Goal: Browse casually: Explore the website without a specific task or goal

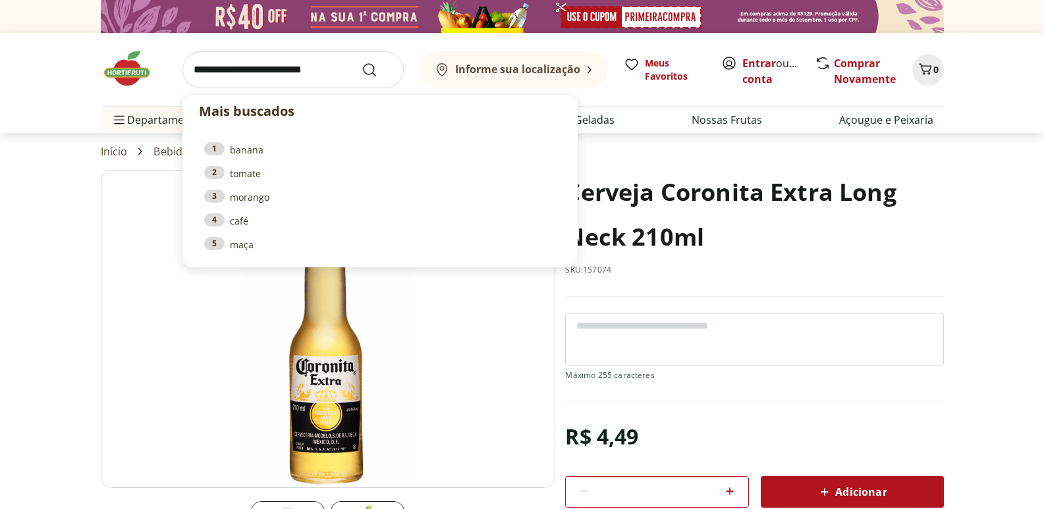
click at [467, 410] on img at bounding box center [328, 329] width 455 height 318
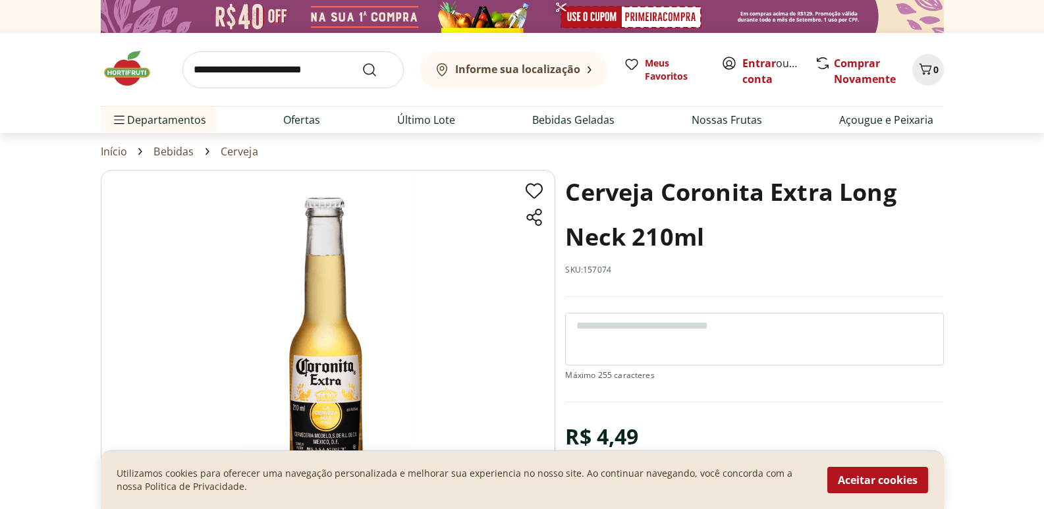
scroll to position [132, 0]
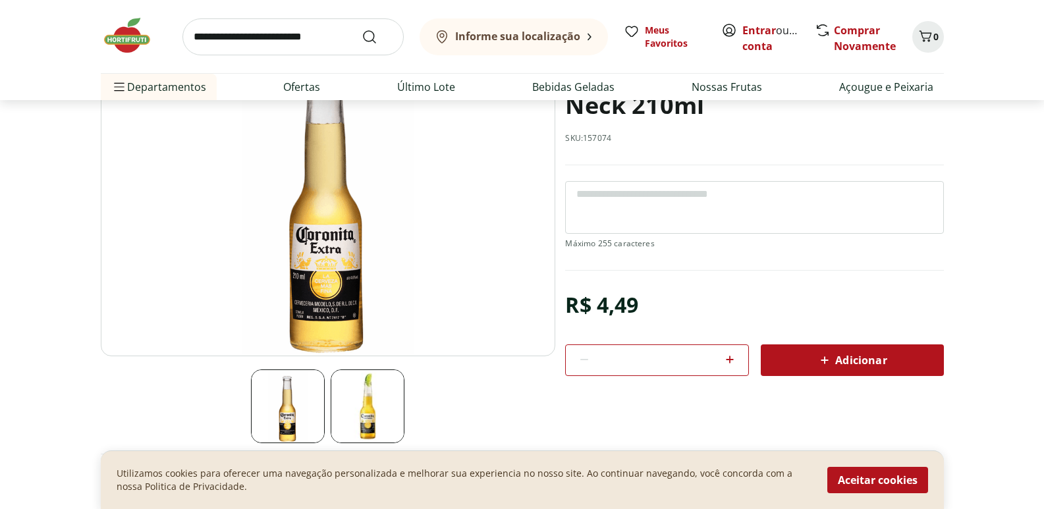
click at [351, 293] on img at bounding box center [328, 197] width 455 height 318
click at [381, 395] on img at bounding box center [368, 407] width 74 height 74
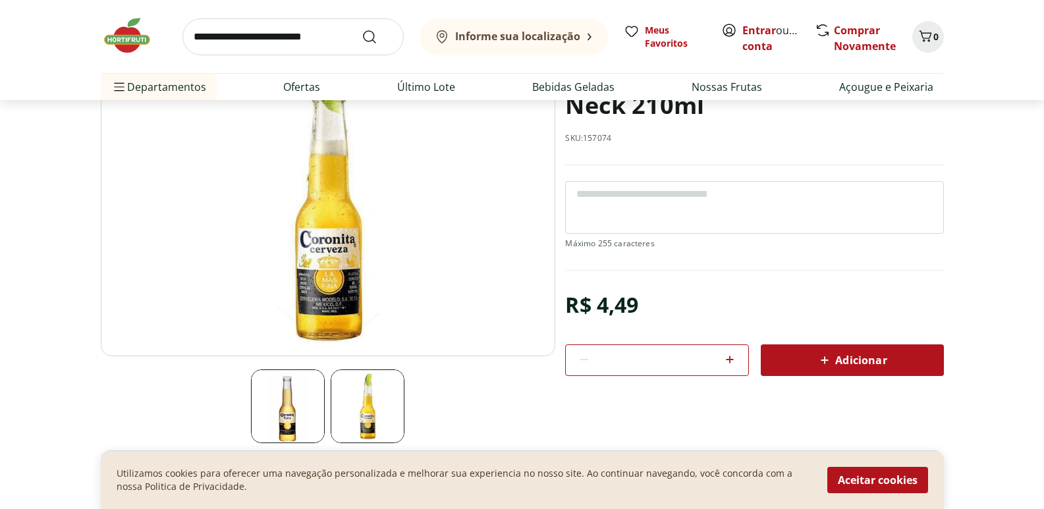
click at [301, 305] on img at bounding box center [328, 197] width 455 height 318
click at [350, 296] on img at bounding box center [328, 197] width 455 height 318
click at [349, 296] on img at bounding box center [328, 197] width 455 height 318
click at [348, 296] on img at bounding box center [328, 197] width 455 height 318
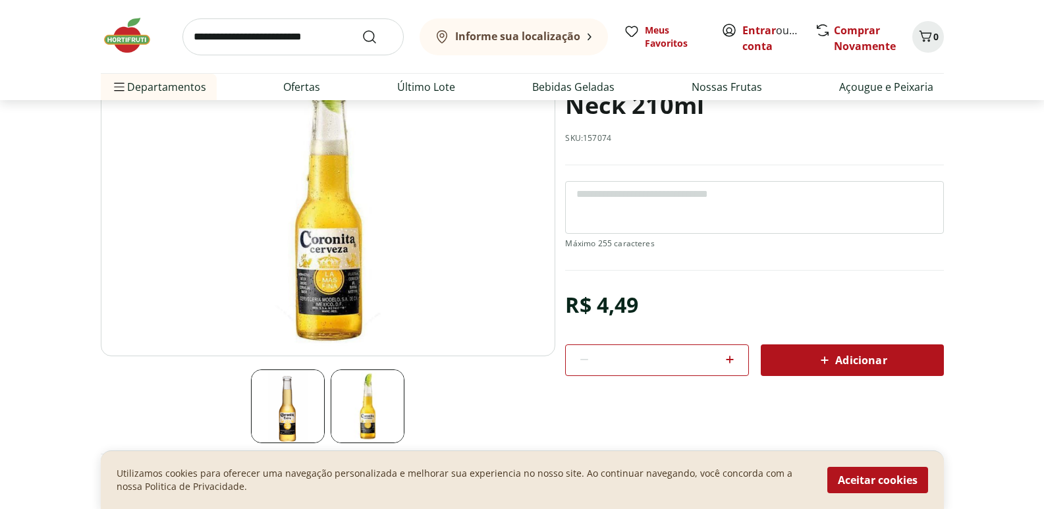
click at [294, 401] on img at bounding box center [288, 407] width 74 height 74
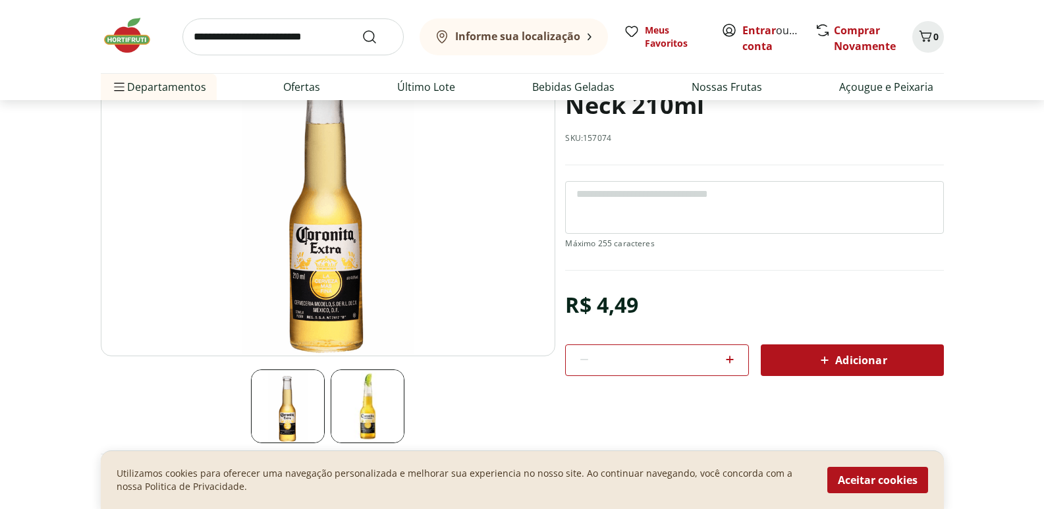
click at [306, 306] on img at bounding box center [328, 197] width 455 height 318
click at [337, 242] on img at bounding box center [328, 197] width 455 height 318
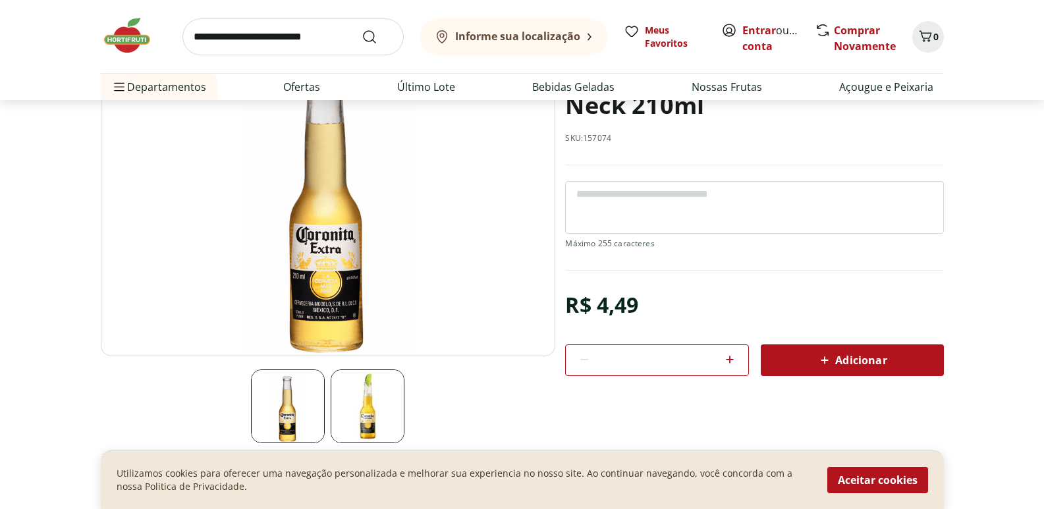
click at [337, 242] on img at bounding box center [328, 197] width 455 height 318
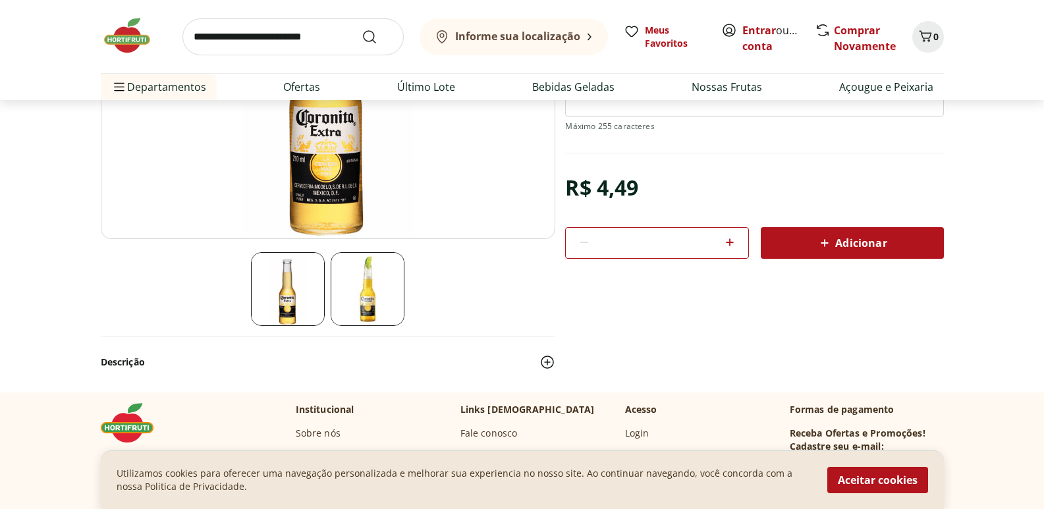
scroll to position [264, 0]
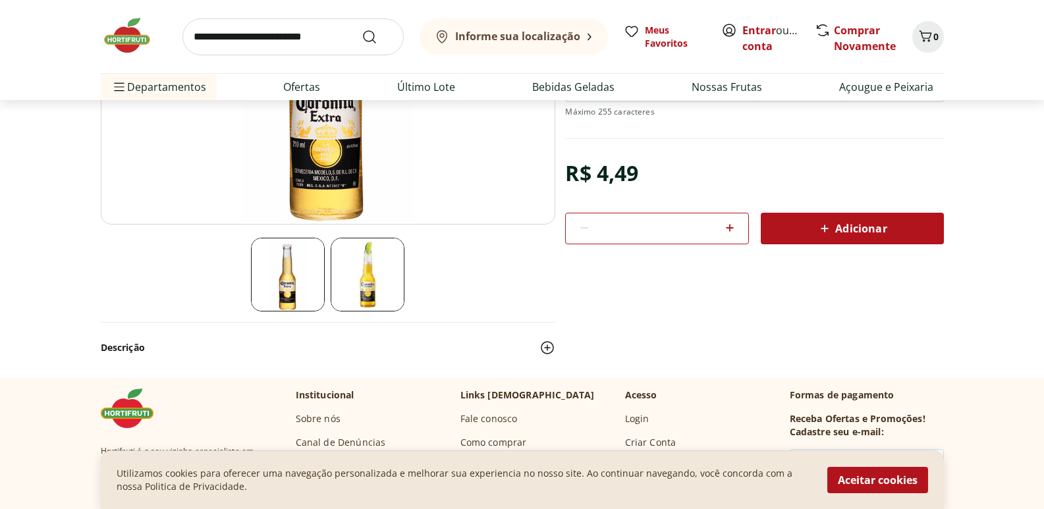
click at [351, 199] on img at bounding box center [328, 65] width 455 height 318
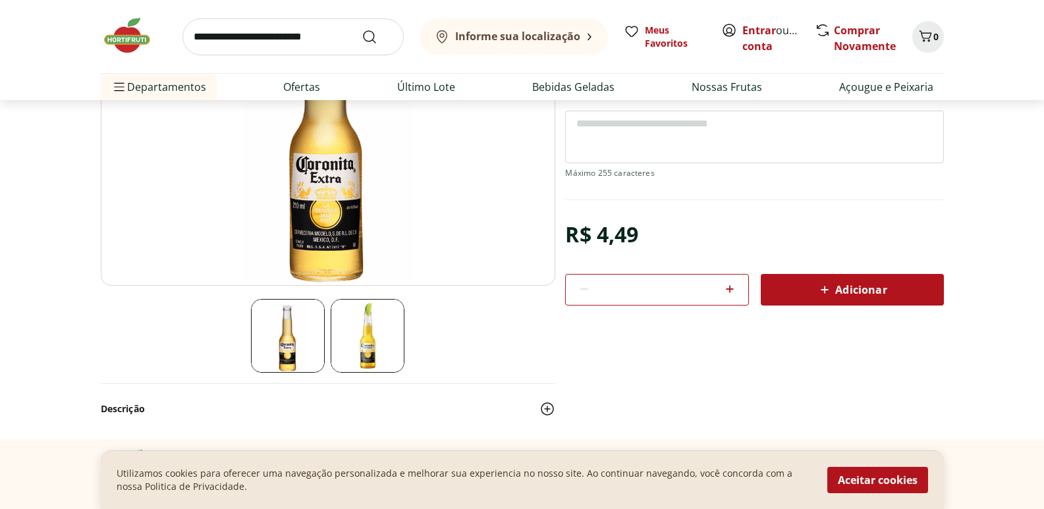
scroll to position [132, 0]
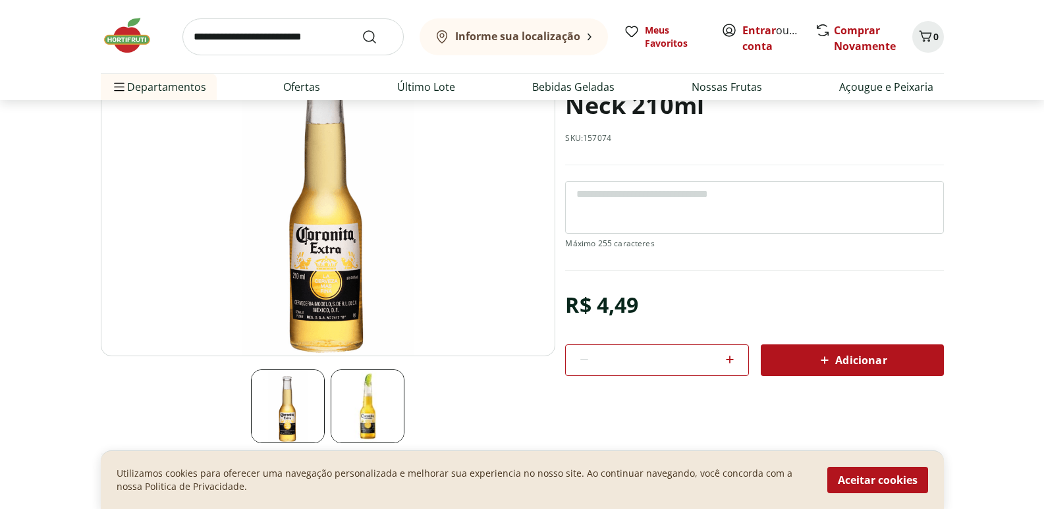
click at [349, 414] on img at bounding box center [368, 407] width 74 height 74
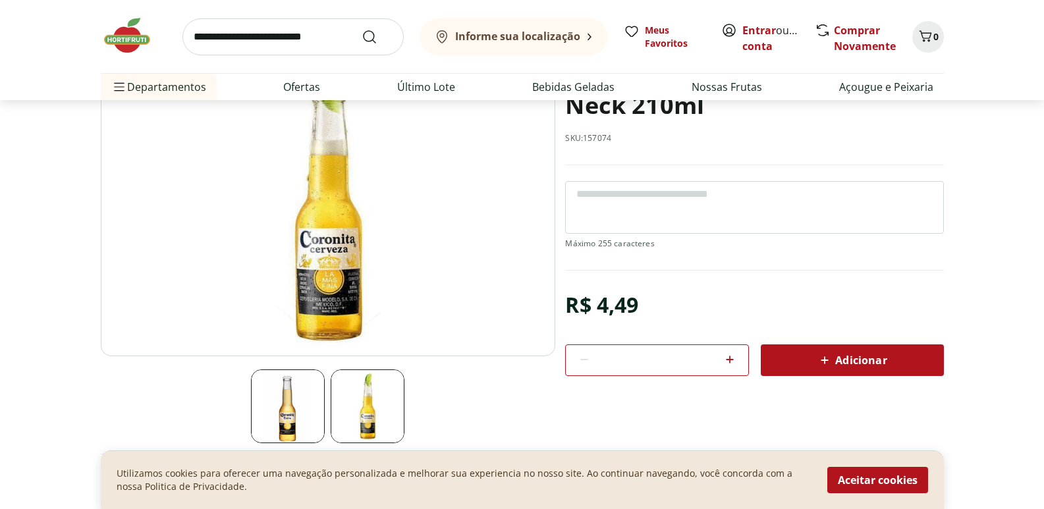
click at [300, 415] on img at bounding box center [288, 407] width 74 height 74
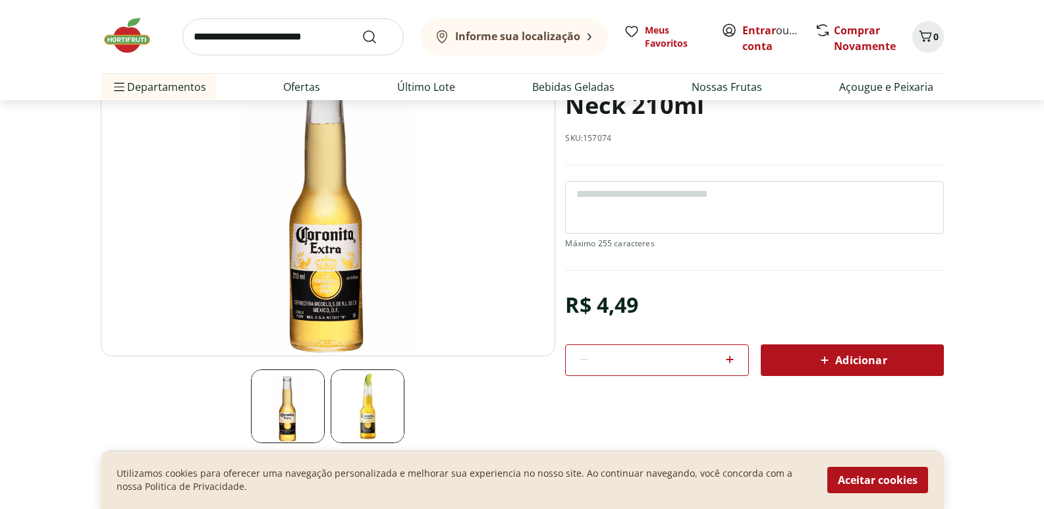
click at [426, 393] on section at bounding box center [328, 407] width 455 height 74
click at [392, 405] on img at bounding box center [368, 407] width 74 height 74
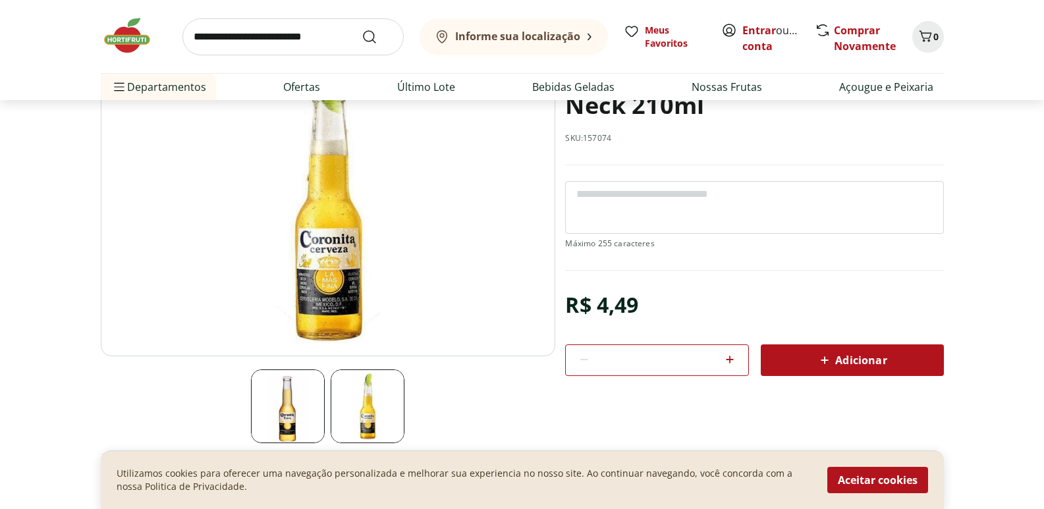
click at [327, 289] on img at bounding box center [328, 197] width 455 height 318
click at [331, 294] on img at bounding box center [328, 197] width 455 height 318
click at [329, 295] on img at bounding box center [328, 197] width 455 height 318
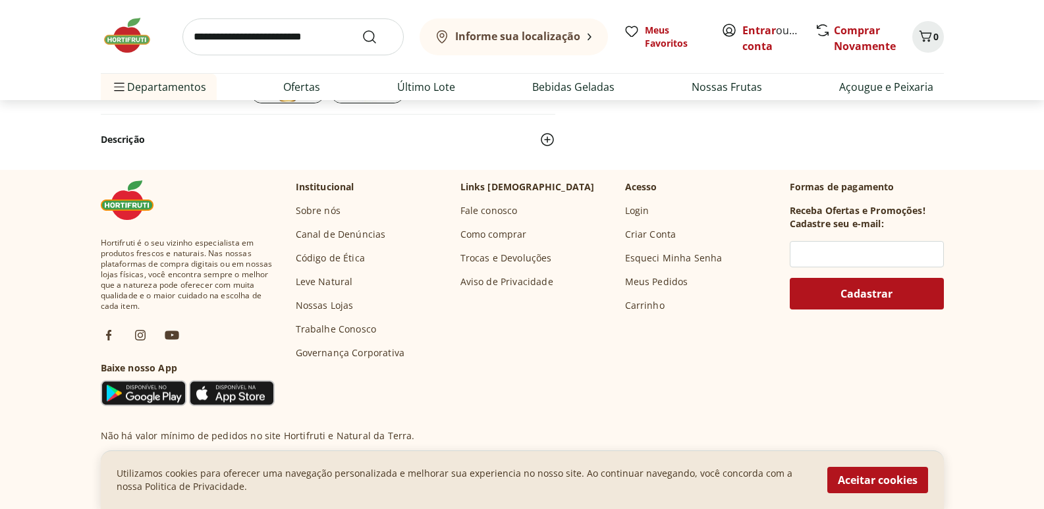
scroll to position [237, 0]
